Goal: Information Seeking & Learning: Compare options

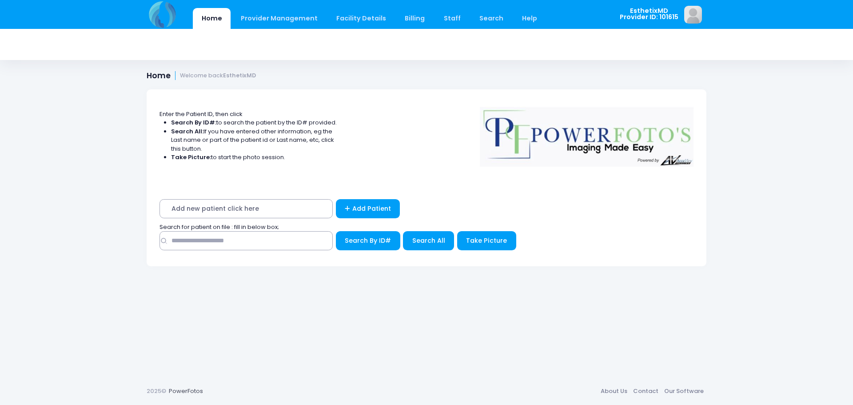
click at [217, 245] on input "text" at bounding box center [245, 240] width 173 height 19
type input "******"
click at [429, 236] on span "Search All" at bounding box center [428, 240] width 33 height 9
click at [160, 22] on img at bounding box center [163, 14] width 32 height 29
click at [166, 24] on img at bounding box center [163, 14] width 32 height 29
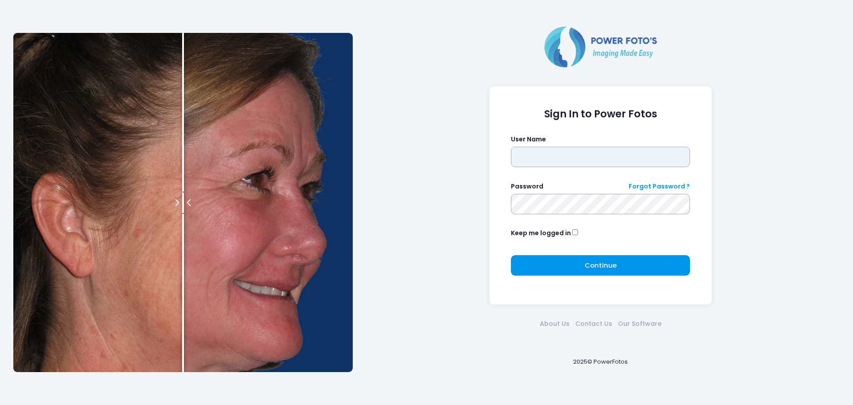
type input "**********"
click at [628, 262] on button "Continue Please wait..." at bounding box center [600, 265] width 179 height 20
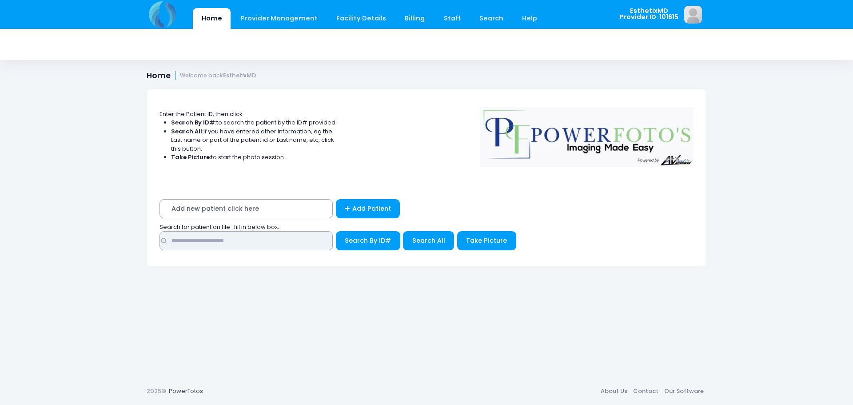
click at [225, 238] on input "text" at bounding box center [245, 240] width 173 height 19
type input "******"
click at [426, 240] on span "Search All" at bounding box center [428, 240] width 33 height 9
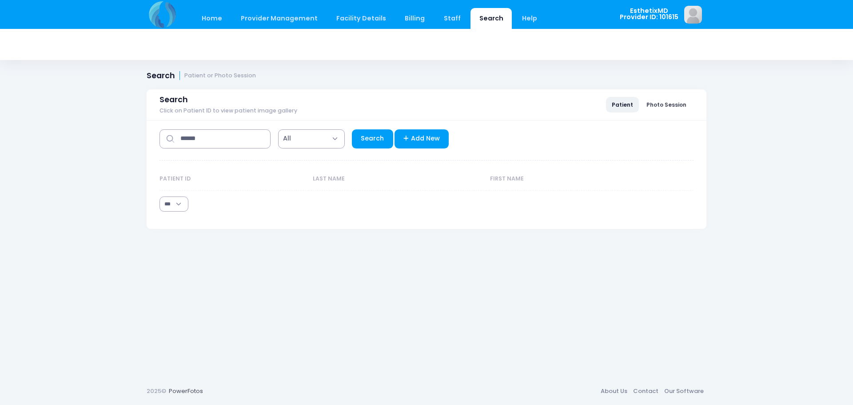
select select "***"
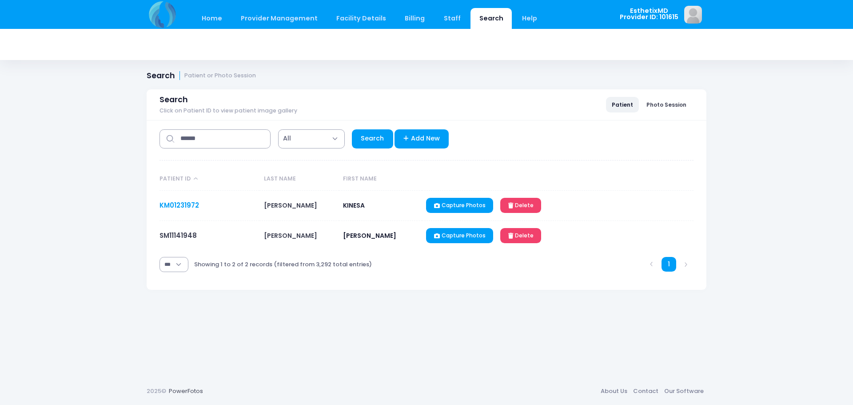
click at [176, 206] on link "KM01231972" at bounding box center [179, 204] width 40 height 9
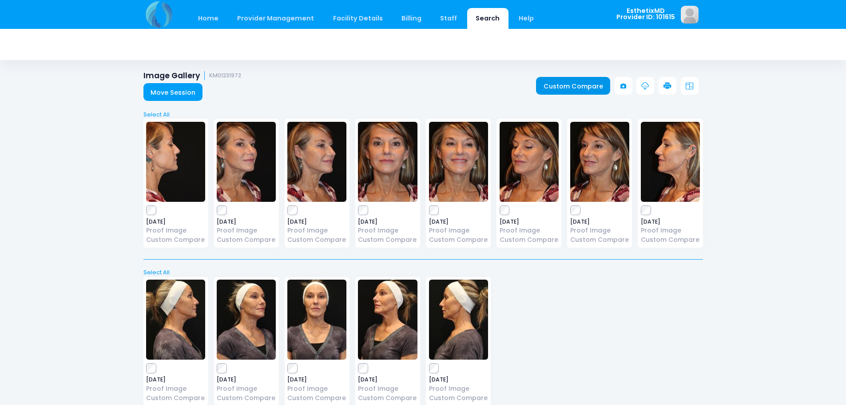
click at [563, 87] on link "Custom Compare" at bounding box center [573, 86] width 74 height 18
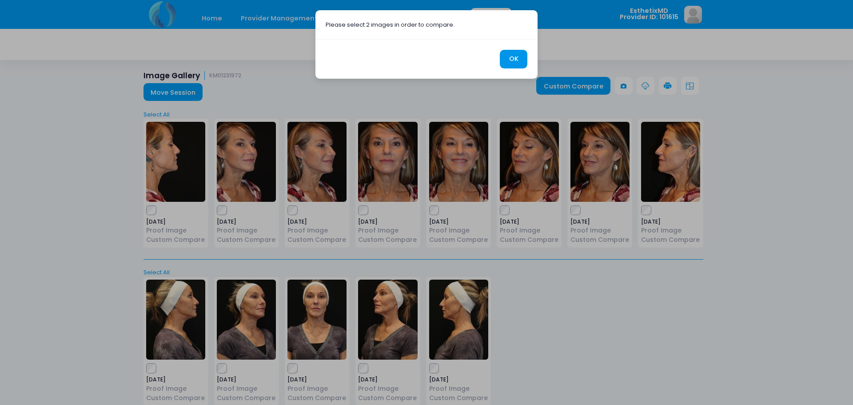
click at [513, 58] on button "OK" at bounding box center [514, 59] width 28 height 19
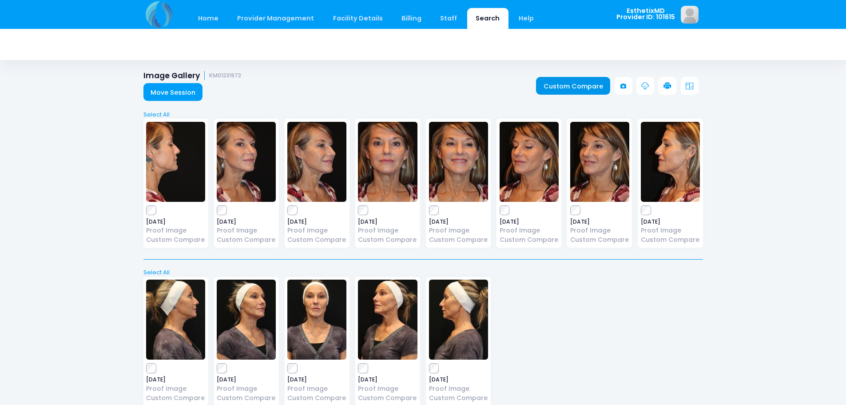
click at [558, 90] on link "Custom Compare" at bounding box center [573, 86] width 74 height 18
click at [573, 88] on link "Custom Compare" at bounding box center [573, 86] width 74 height 18
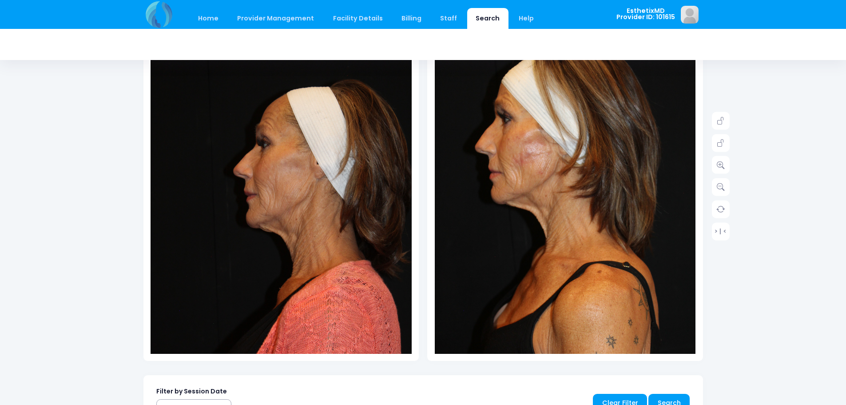
scroll to position [131, 0]
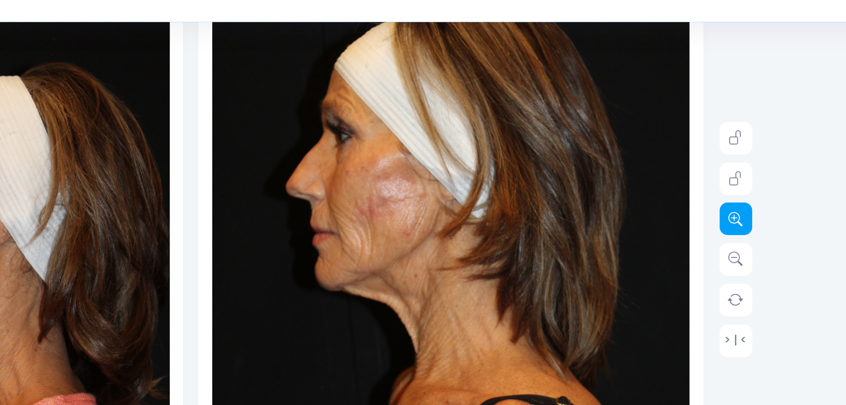
click at [725, 171] on link at bounding box center [721, 168] width 18 height 18
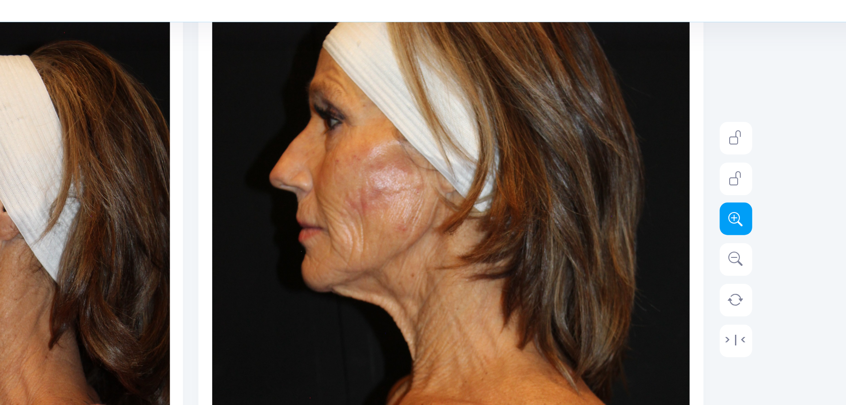
click at [720, 172] on link at bounding box center [721, 168] width 18 height 18
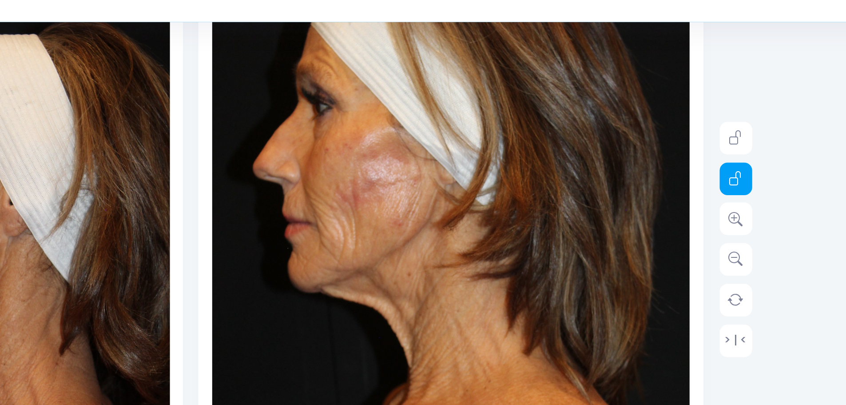
click at [721, 146] on icon at bounding box center [721, 146] width 8 height 8
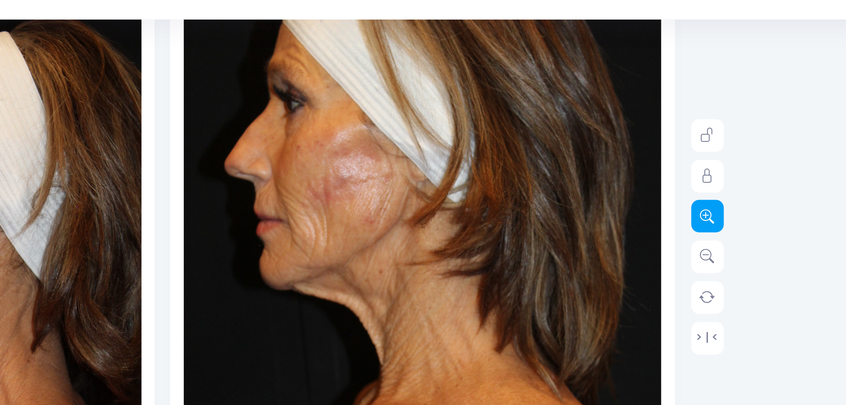
click at [721, 170] on icon at bounding box center [721, 167] width 8 height 8
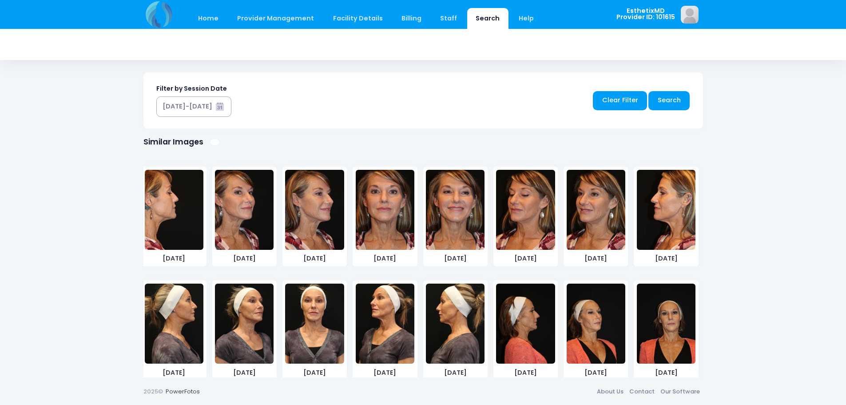
scroll to position [36, 0]
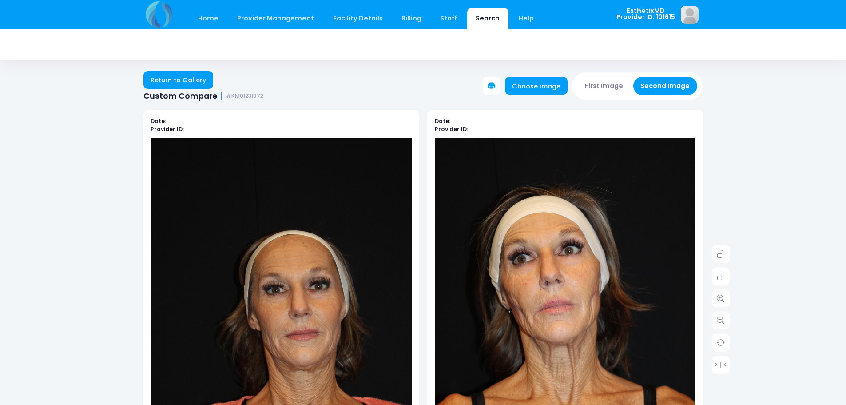
scroll to position [133, 0]
